Goal: Task Accomplishment & Management: Use online tool/utility

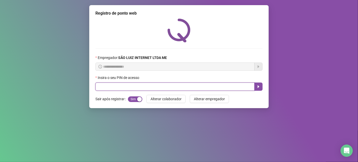
click at [212, 88] on input "text" at bounding box center [174, 87] width 159 height 8
type input "*****"
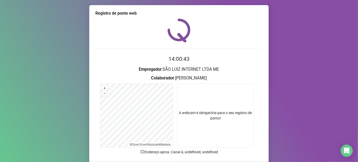
scroll to position [38, 0]
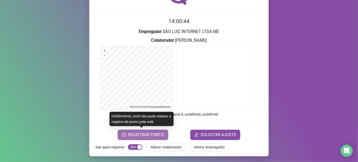
click at [150, 135] on span "REGISTRAR PONTO" at bounding box center [146, 135] width 36 height 6
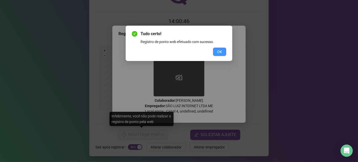
click at [223, 53] on button "OK" at bounding box center [219, 52] width 13 height 8
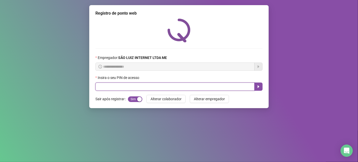
click at [196, 88] on input "text" at bounding box center [174, 87] width 159 height 8
type input "*****"
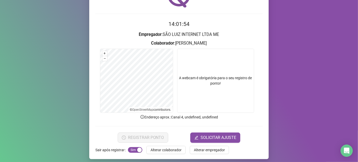
scroll to position [38, 0]
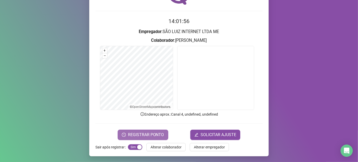
click at [150, 132] on span "REGISTRAR PONTO" at bounding box center [146, 135] width 36 height 6
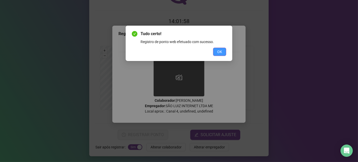
click at [216, 51] on button "OK" at bounding box center [219, 52] width 13 height 8
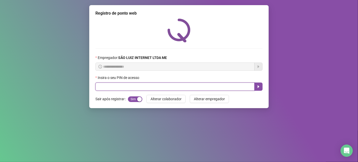
click at [137, 85] on input "text" at bounding box center [174, 87] width 159 height 8
type input "*****"
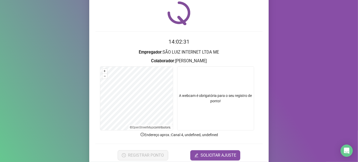
scroll to position [38, 0]
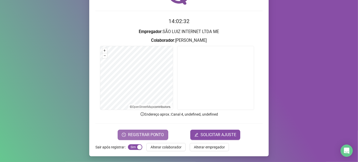
click at [158, 131] on button "REGISTRAR PONTO" at bounding box center [143, 135] width 51 height 10
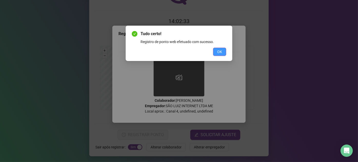
click at [221, 55] on button "OK" at bounding box center [219, 52] width 13 height 8
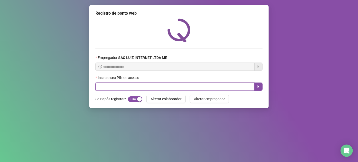
click at [210, 88] on input "text" at bounding box center [174, 87] width 159 height 8
type input "*****"
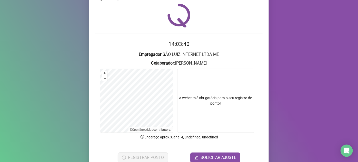
scroll to position [23, 0]
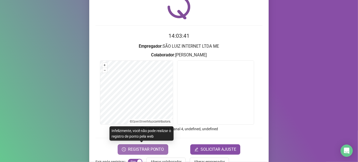
click at [158, 152] on button "REGISTRAR PONTO" at bounding box center [143, 149] width 51 height 10
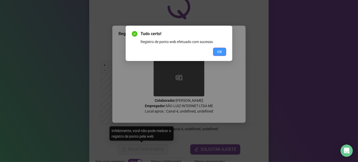
click at [218, 55] on button "OK" at bounding box center [219, 52] width 13 height 8
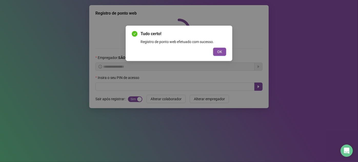
scroll to position [0, 0]
click at [219, 52] on div "Tudo certo! Registro de ponto web efetuado com sucesso. OK" at bounding box center [179, 81] width 358 height 162
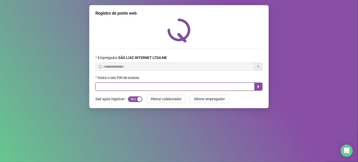
click at [204, 83] on input "text" at bounding box center [174, 87] width 159 height 8
type input "*****"
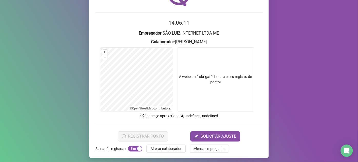
scroll to position [38, 0]
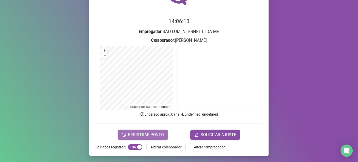
click at [155, 135] on span "REGISTRAR PONTO" at bounding box center [146, 135] width 36 height 6
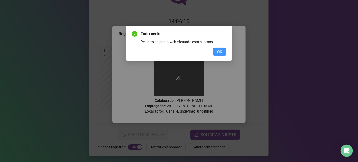
drag, startPoint x: 220, startPoint y: 51, endPoint x: 225, endPoint y: 54, distance: 5.8
click at [220, 51] on span "OK" at bounding box center [219, 52] width 5 height 6
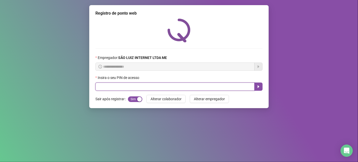
click at [106, 89] on input "text" at bounding box center [174, 87] width 159 height 8
type input "*****"
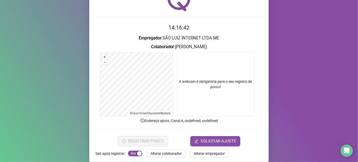
scroll to position [38, 0]
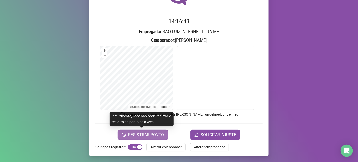
click at [138, 135] on span "REGISTRAR PONTO" at bounding box center [146, 135] width 36 height 6
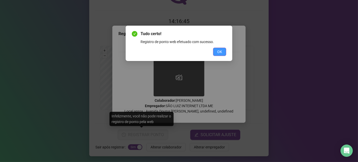
click at [224, 52] on button "OK" at bounding box center [219, 52] width 13 height 8
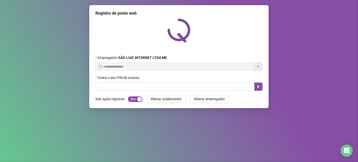
scroll to position [0, 0]
